Goal: Task Accomplishment & Management: Use online tool/utility

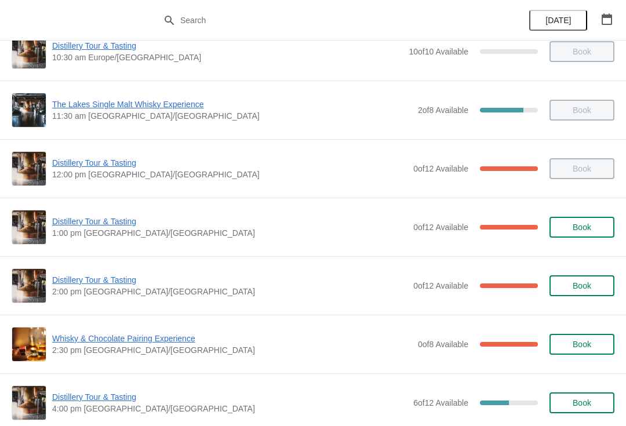
scroll to position [86, 0]
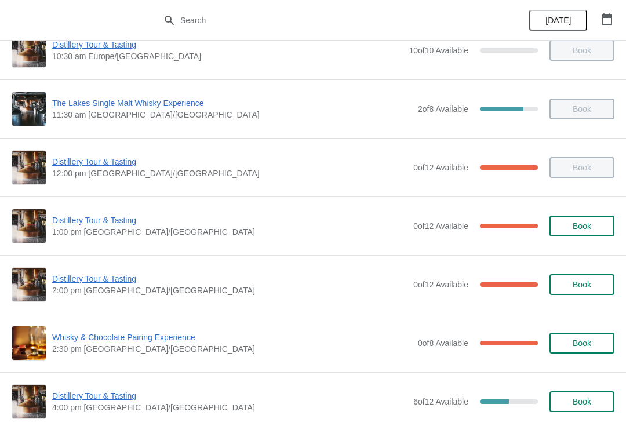
click at [103, 284] on span "Distillery Tour & Tasting" at bounding box center [229, 279] width 355 height 12
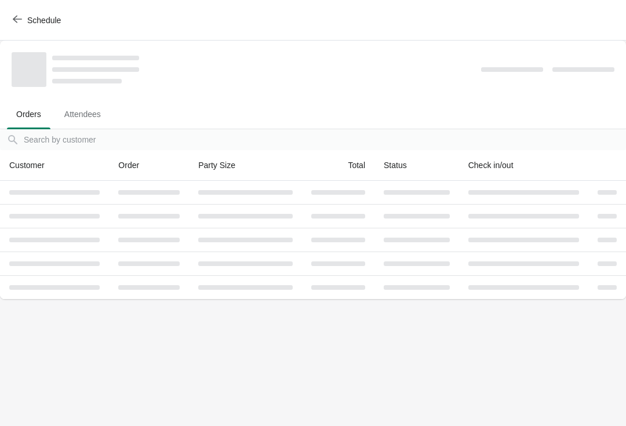
scroll to position [0, 0]
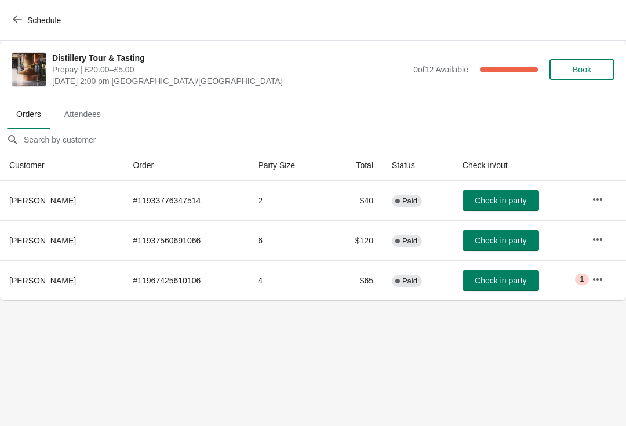
click at [518, 273] on button "Check in party" at bounding box center [500, 280] width 76 height 21
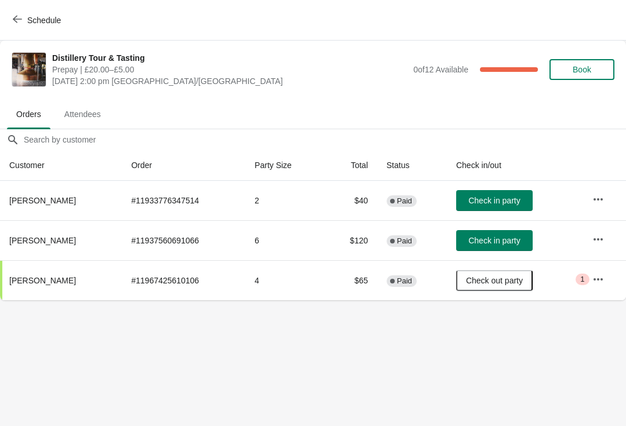
click at [595, 276] on icon "button" at bounding box center [598, 280] width 12 height 12
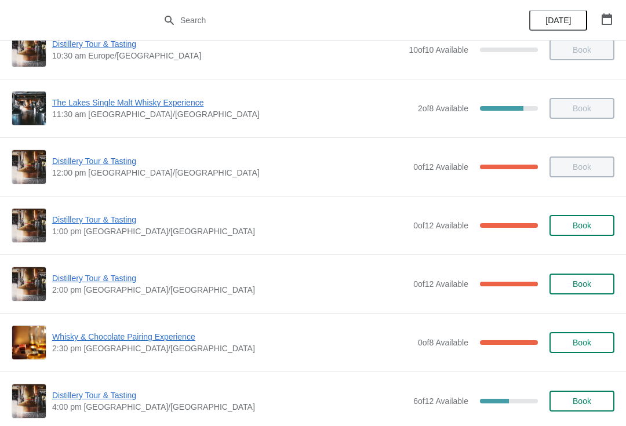
scroll to position [87, 0]
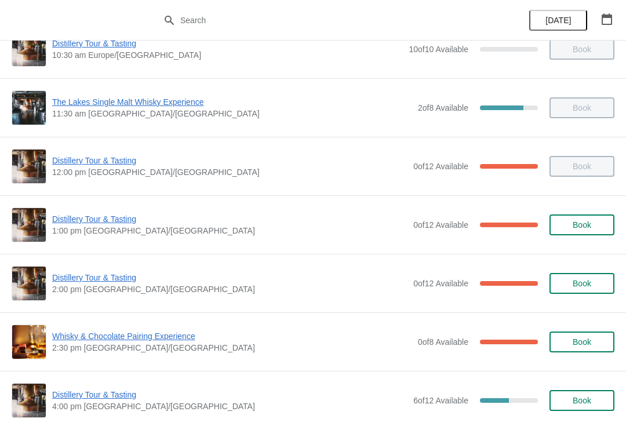
click at [118, 277] on span "Distillery Tour & Tasting" at bounding box center [229, 278] width 355 height 12
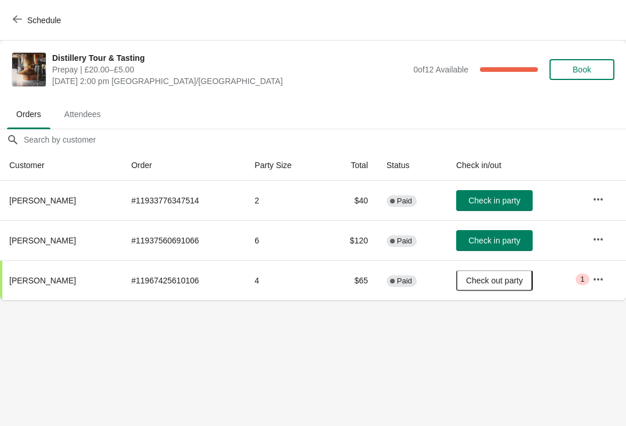
click at [504, 243] on span "Check in party" at bounding box center [494, 240] width 52 height 9
click at [504, 201] on span "Check in party" at bounding box center [494, 200] width 52 height 9
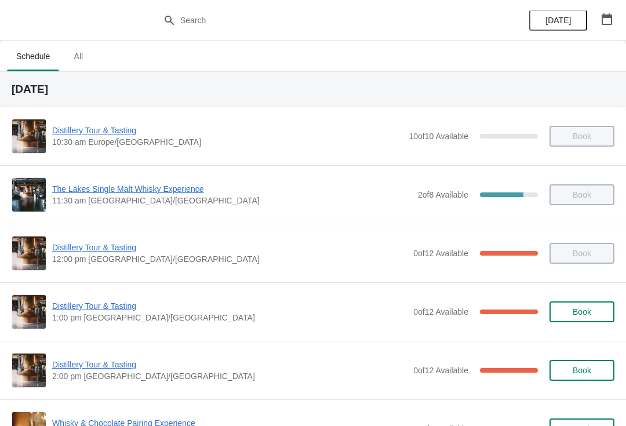
click at [100, 369] on span "Distillery Tour & Tasting" at bounding box center [229, 365] width 355 height 12
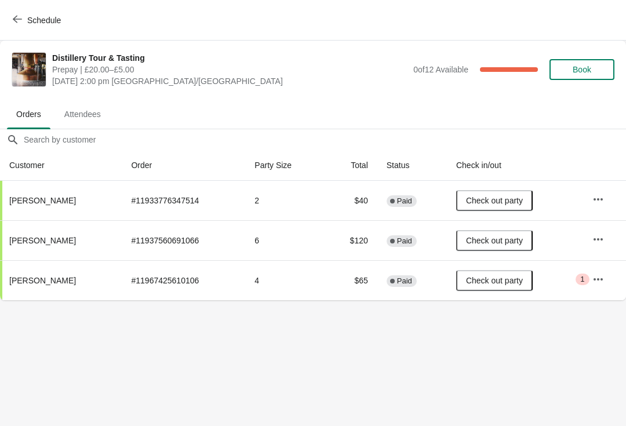
click at [97, 110] on span "Attendees" at bounding box center [82, 114] width 55 height 21
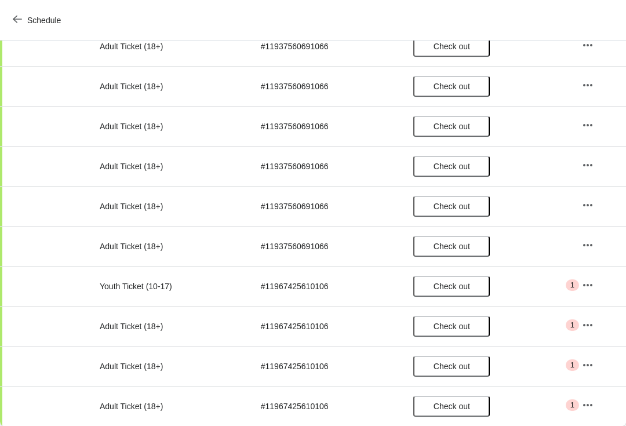
scroll to position [228, 0]
